Goal: Task Accomplishment & Management: Manage account settings

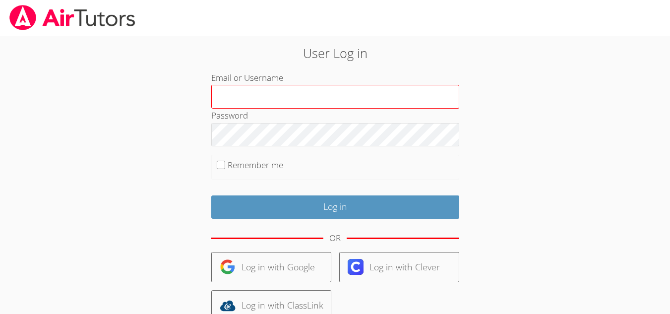
type input "[EMAIL_ADDRESS][DOMAIN_NAME]"
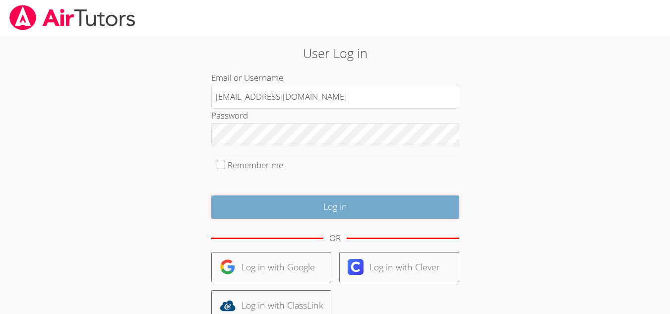
click at [343, 201] on input "Log in" at bounding box center [335, 207] width 248 height 23
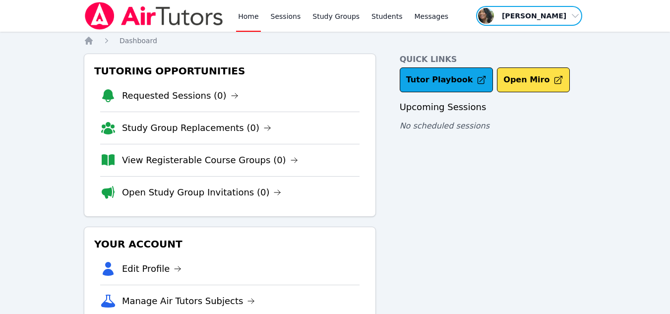
click at [537, 19] on span "button" at bounding box center [529, 16] width 108 height 22
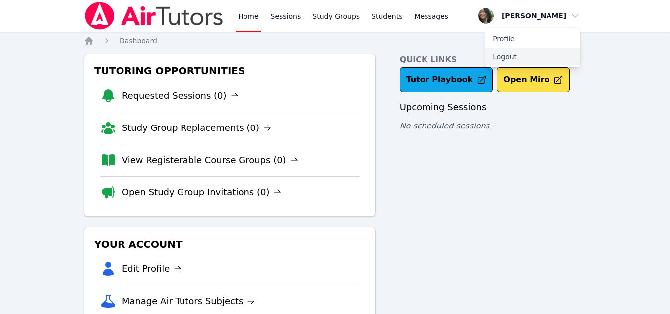
click at [527, 52] on button "Logout" at bounding box center [532, 57] width 95 height 18
